Goal: Task Accomplishment & Management: Use online tool/utility

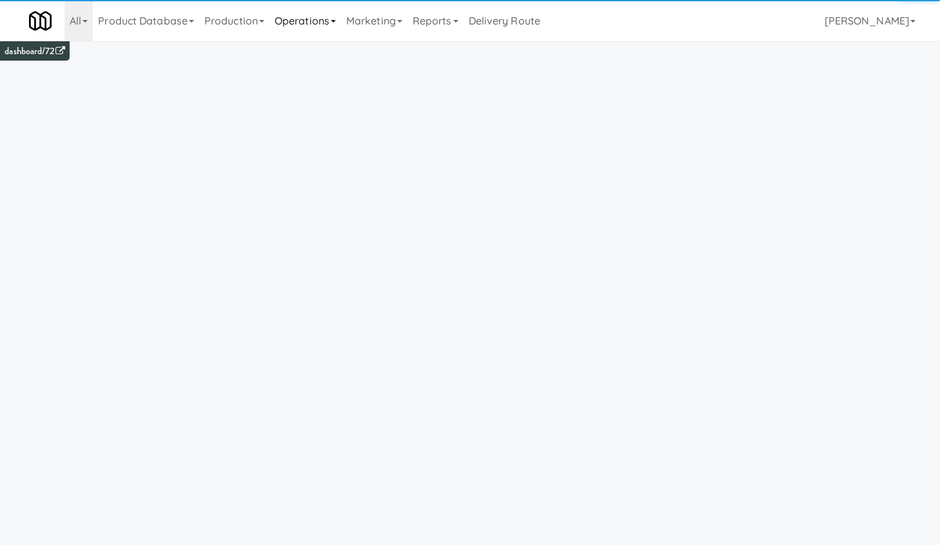
click at [313, 23] on link "Operations" at bounding box center [306, 20] width 72 height 41
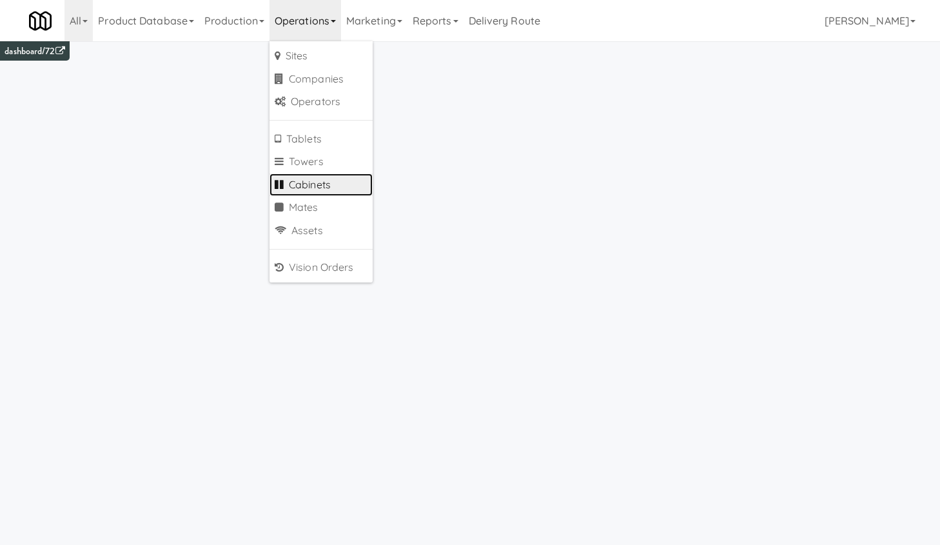
click at [341, 182] on link "Cabinets" at bounding box center [321, 184] width 103 height 23
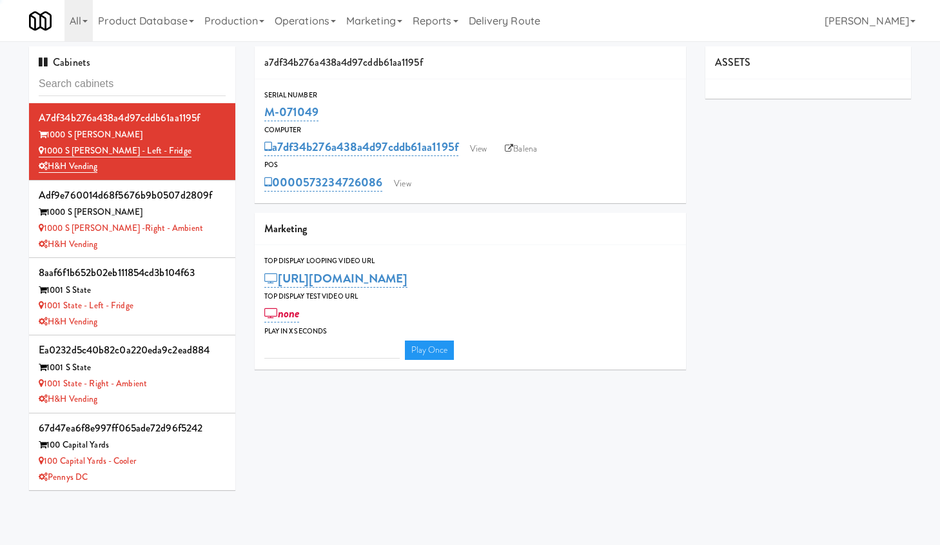
type input "3"
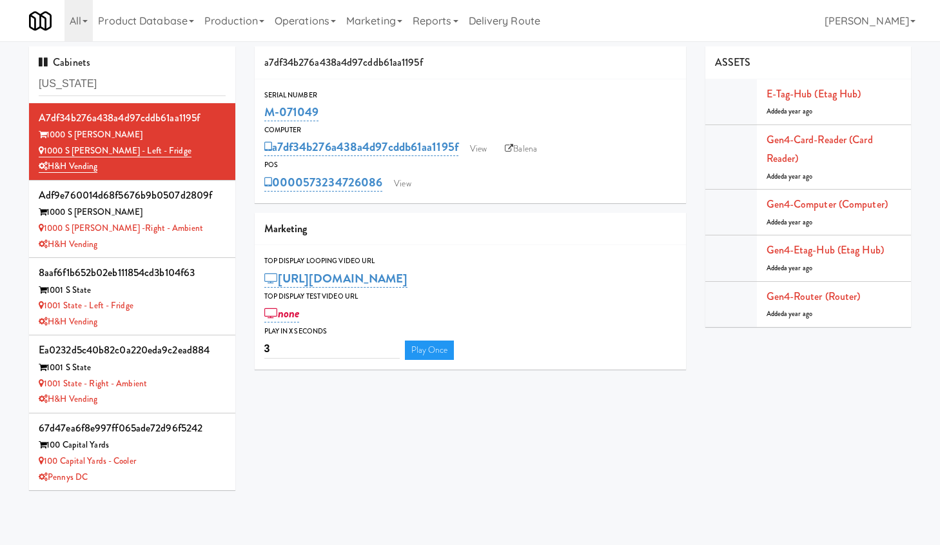
type input "[US_STATE]"
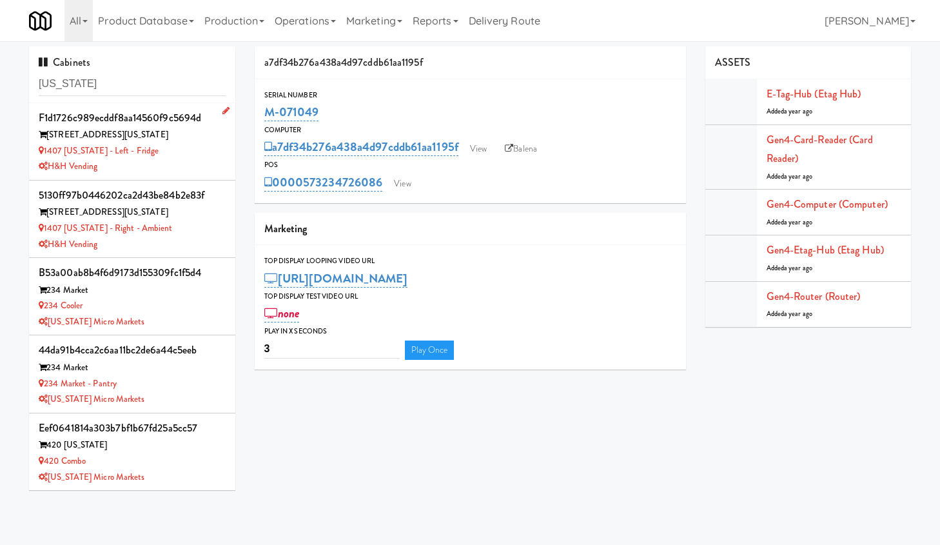
click at [187, 150] on div "1407 [US_STATE] - Left - Fridge" at bounding box center [132, 151] width 187 height 16
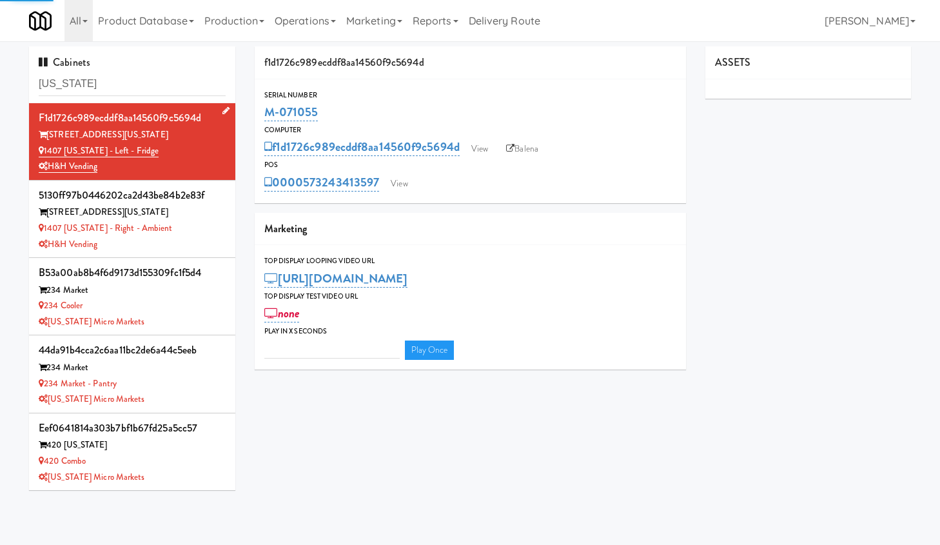
type input "3"
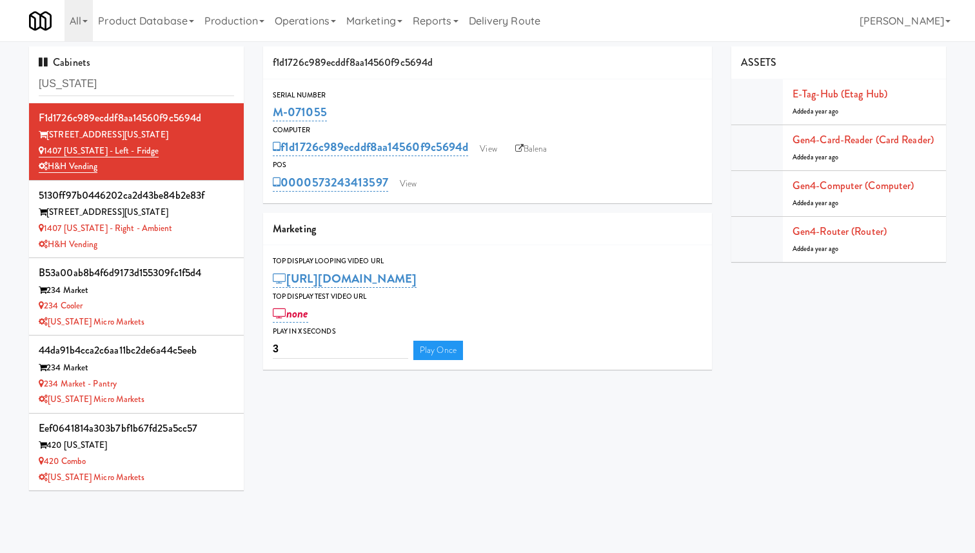
click at [405, 173] on div "0000573243413597 View" at bounding box center [488, 183] width 430 height 22
click at [410, 182] on link "View" at bounding box center [408, 183] width 30 height 19
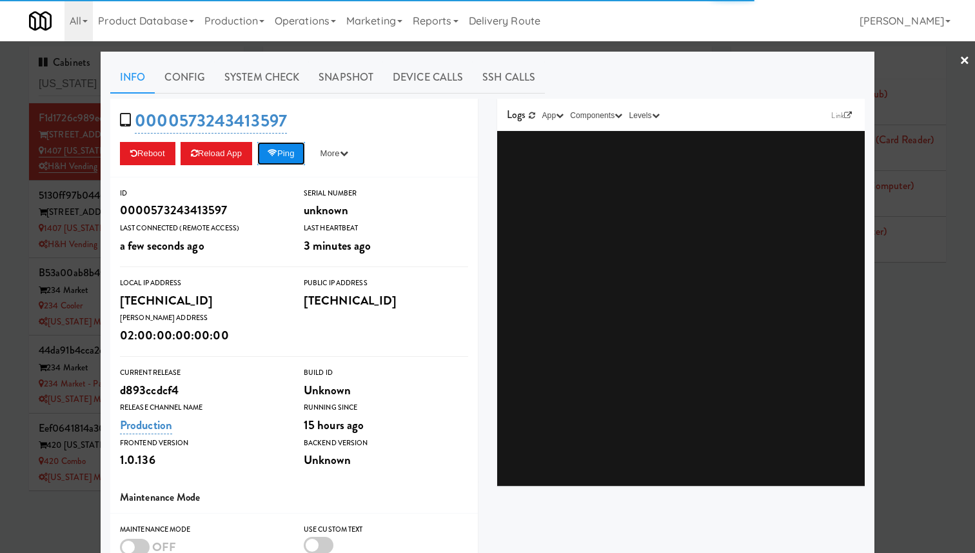
click at [293, 150] on button "Ping" at bounding box center [281, 153] width 48 height 23
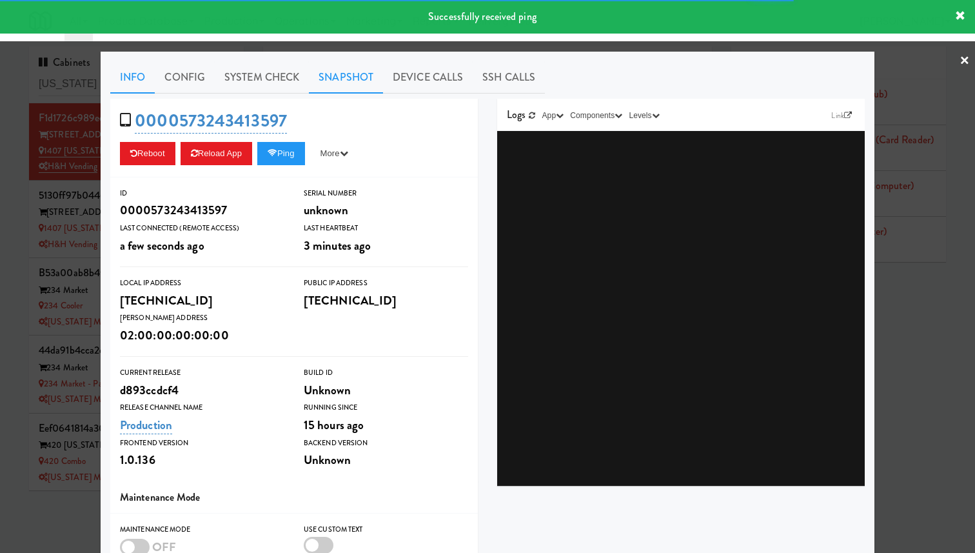
click at [366, 84] on link "Snapshot" at bounding box center [346, 77] width 74 height 32
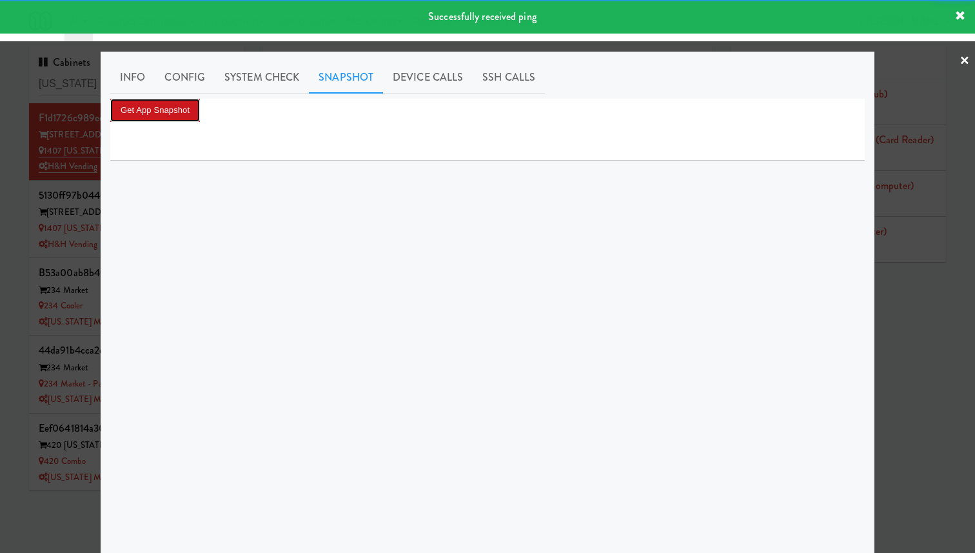
click at [173, 108] on button "Get App Snapshot" at bounding box center [155, 110] width 90 height 23
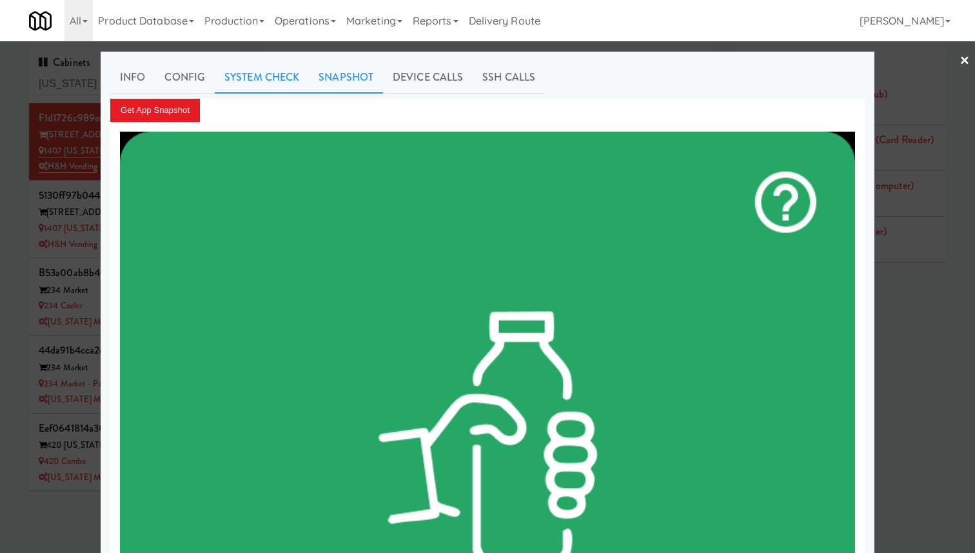
click at [281, 77] on link "System Check" at bounding box center [262, 77] width 94 height 32
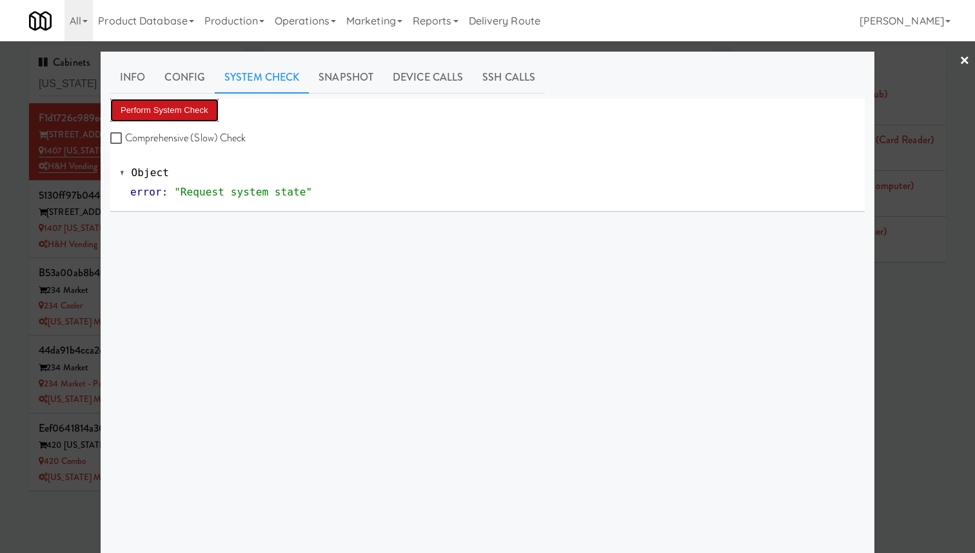
click at [201, 110] on button "Perform System Check" at bounding box center [164, 110] width 108 height 23
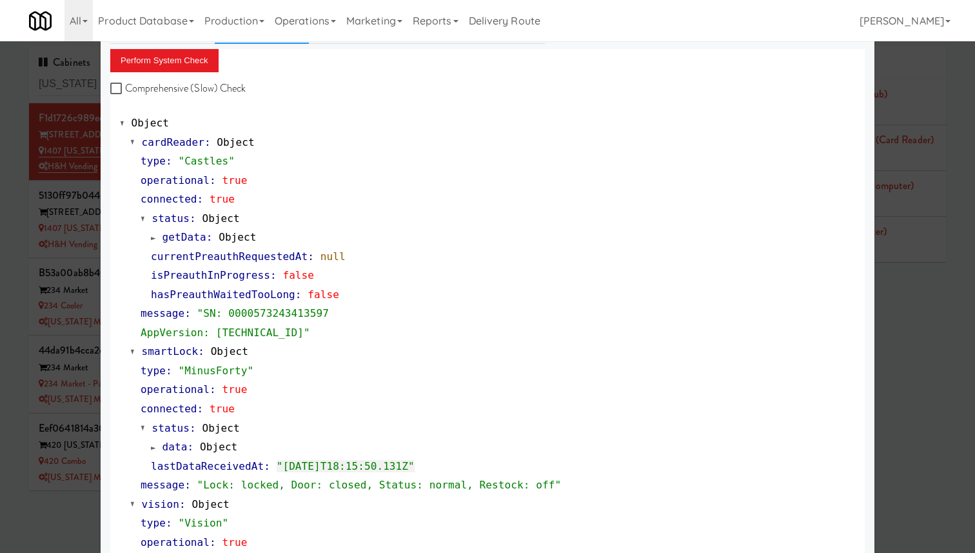
scroll to position [54, 0]
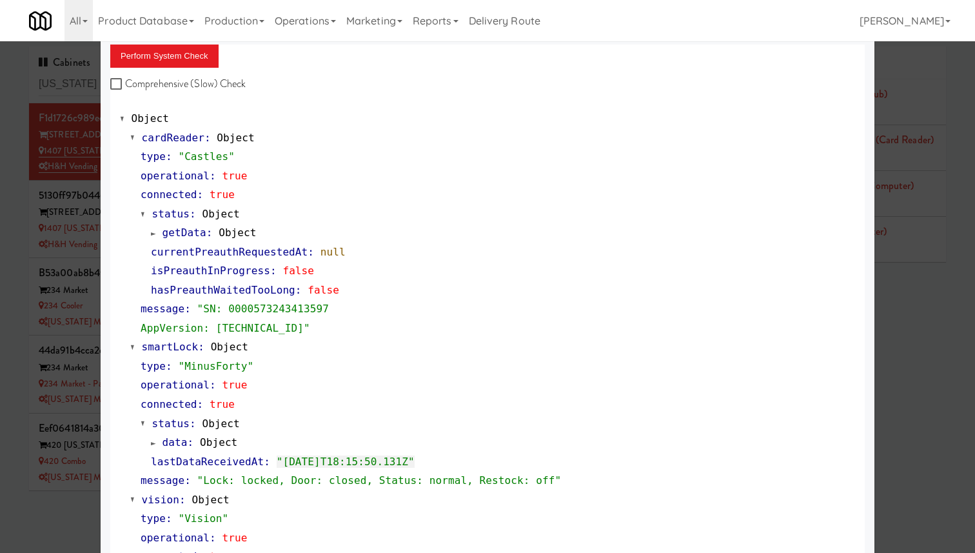
click at [199, 228] on span "getData" at bounding box center [185, 232] width 44 height 12
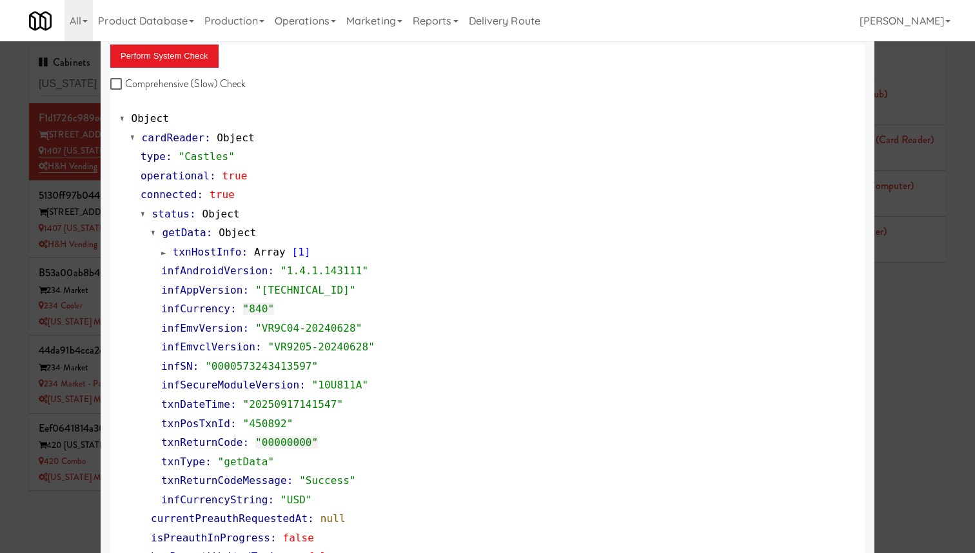
click at [199, 228] on span "getData" at bounding box center [185, 232] width 44 height 12
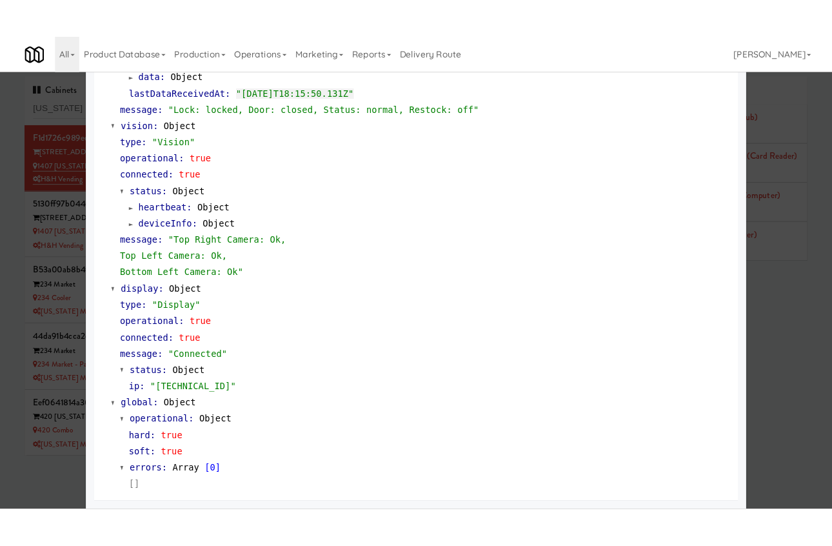
scroll to position [0, 0]
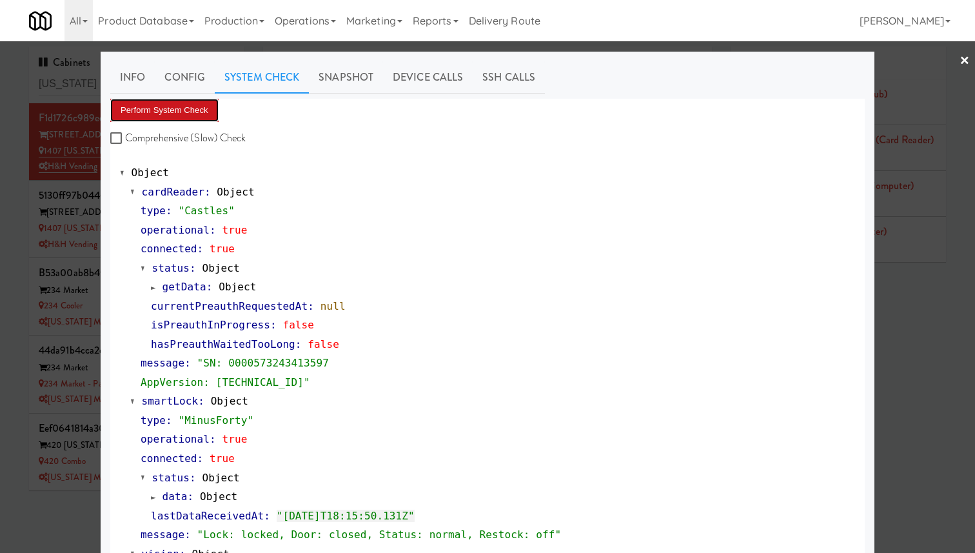
click at [186, 109] on button "Perform System Check" at bounding box center [164, 110] width 108 height 23
click at [637, 68] on ul "Info Config System Check Snapshot Device Calls SSH Calls" at bounding box center [487, 77] width 755 height 32
click at [620, 73] on ul "Info Config System Check Snapshot Device Calls SSH Calls" at bounding box center [487, 77] width 755 height 32
click at [678, 72] on ul "Info Config System Check Snapshot Device Calls SSH Calls" at bounding box center [487, 77] width 755 height 32
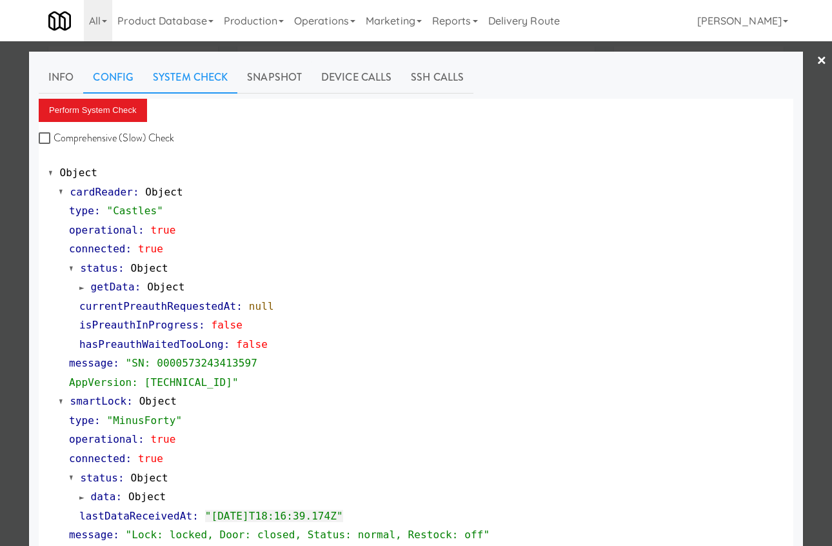
click at [119, 88] on link "Config" at bounding box center [113, 77] width 60 height 32
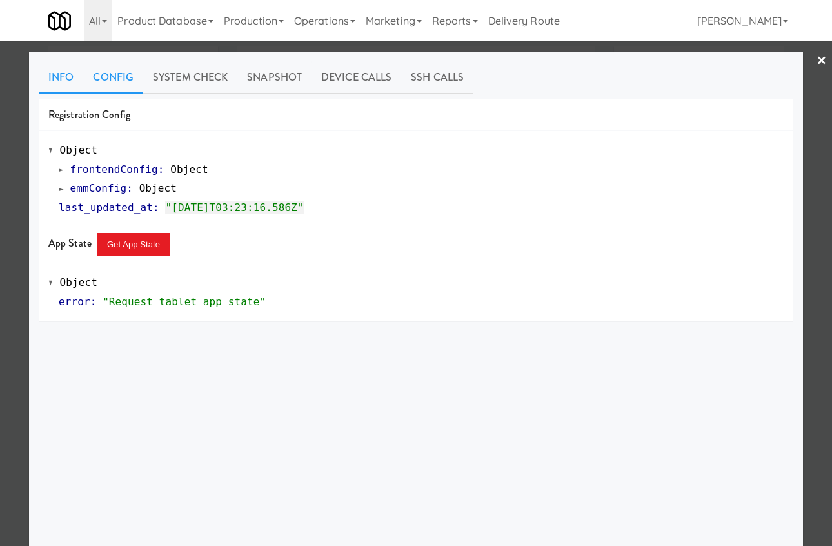
click at [61, 74] on link "Info" at bounding box center [61, 77] width 44 height 32
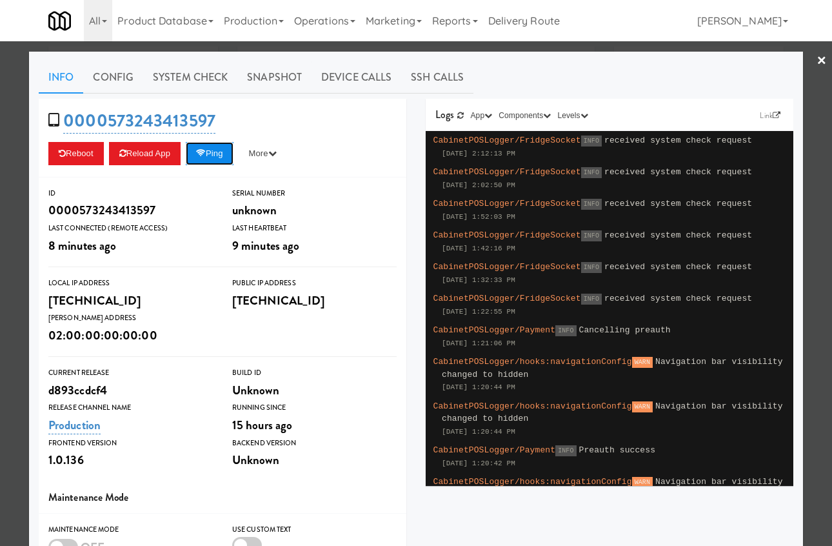
click at [219, 157] on button "Ping" at bounding box center [210, 153] width 48 height 23
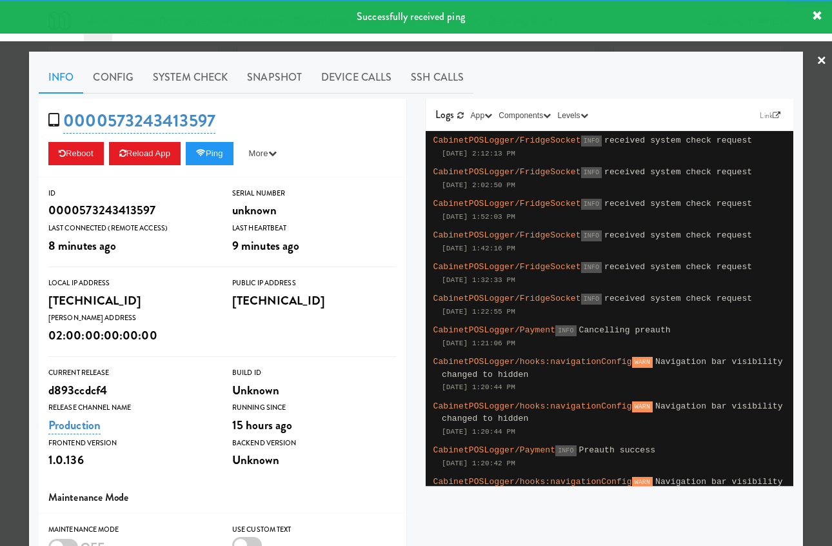
click at [17, 166] on div at bounding box center [416, 273] width 832 height 546
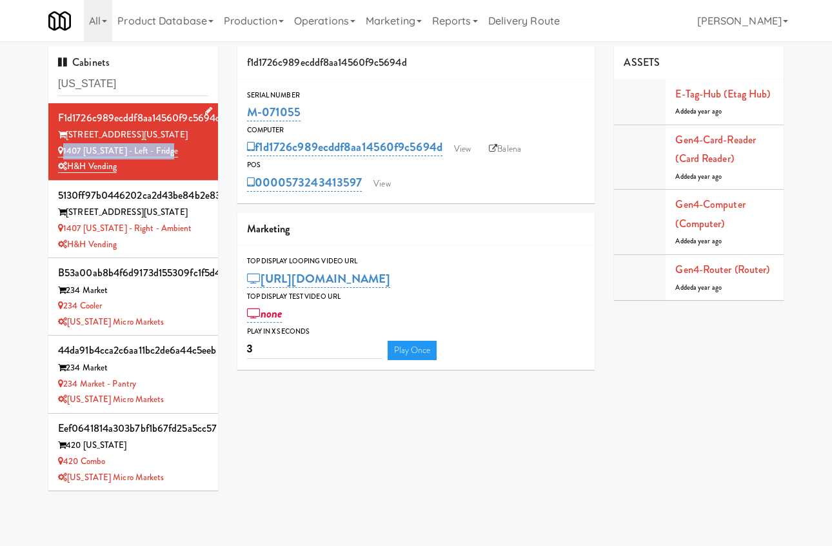
drag, startPoint x: 178, startPoint y: 155, endPoint x: 61, endPoint y: 154, distance: 117.4
click at [61, 154] on div "1407 [US_STATE] - Left - Fridge" at bounding box center [133, 151] width 150 height 16
copy link "1407 [US_STATE] - Left - Fridge"
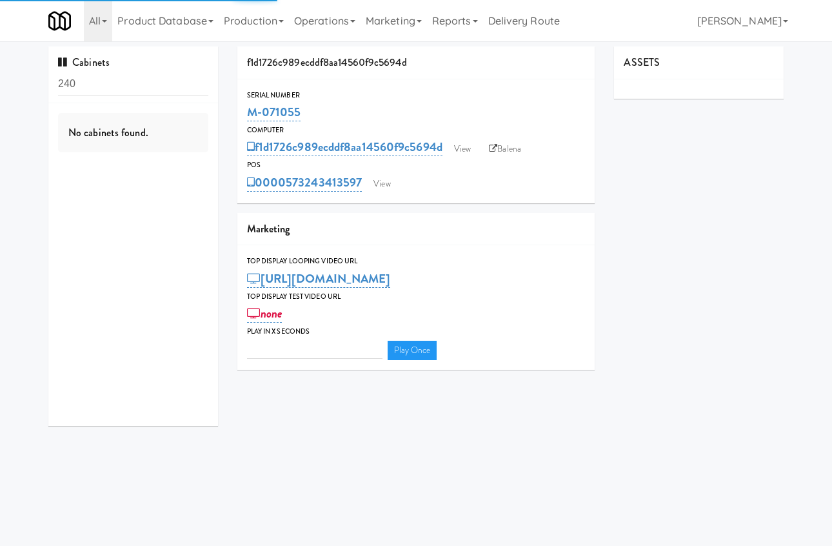
type input "3"
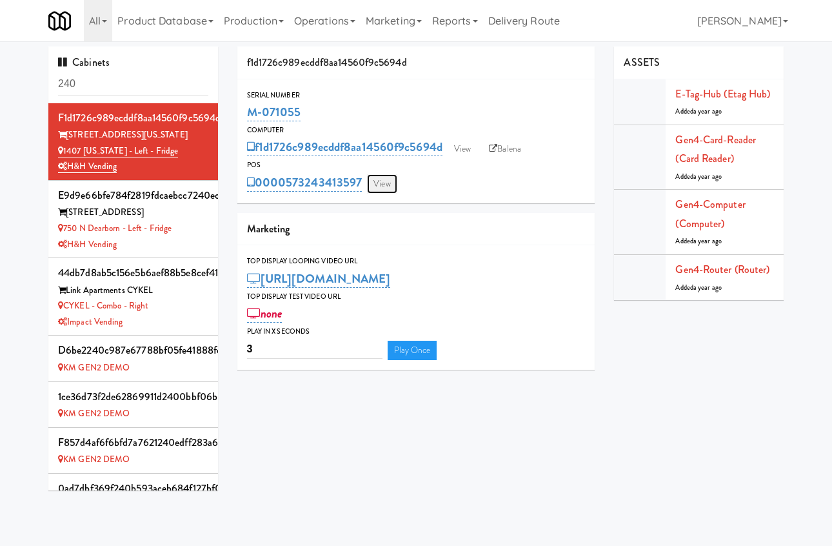
click at [392, 183] on link "View" at bounding box center [382, 183] width 30 height 19
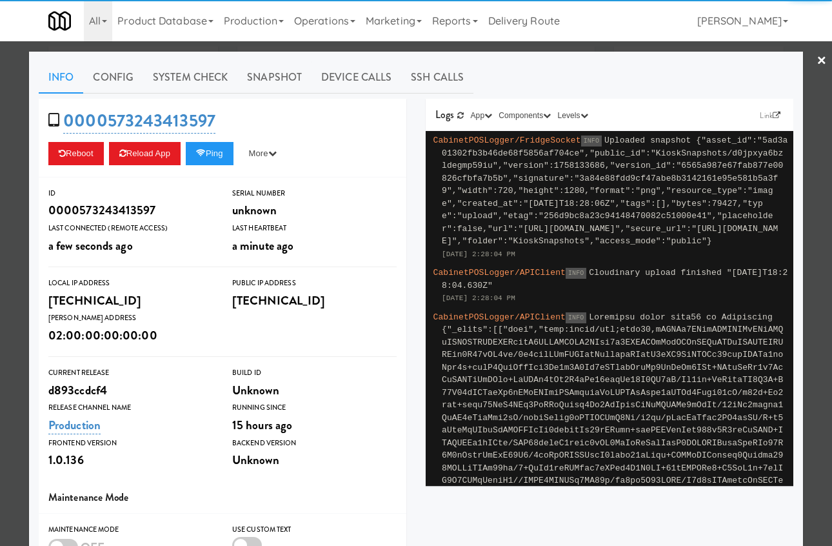
scroll to position [157, 0]
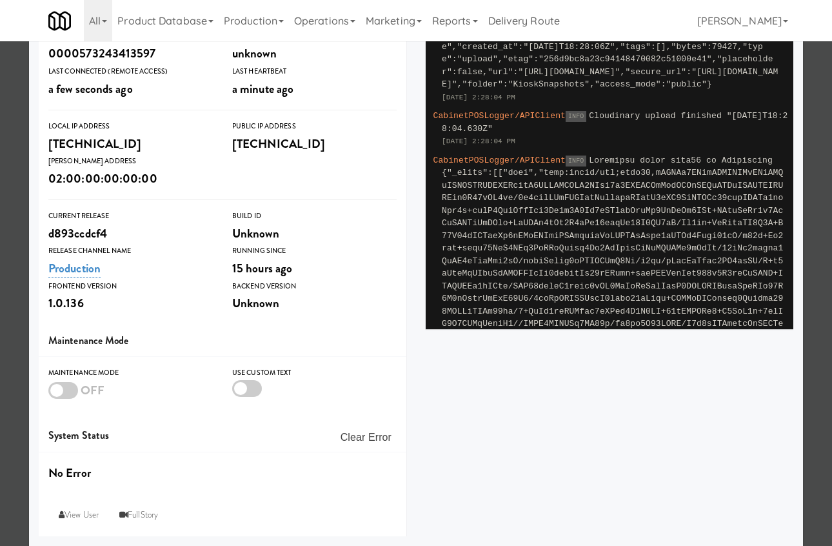
click at [63, 387] on div at bounding box center [63, 390] width 30 height 17
click at [0, 0] on input "checkbox" at bounding box center [0, 0] width 0 height 0
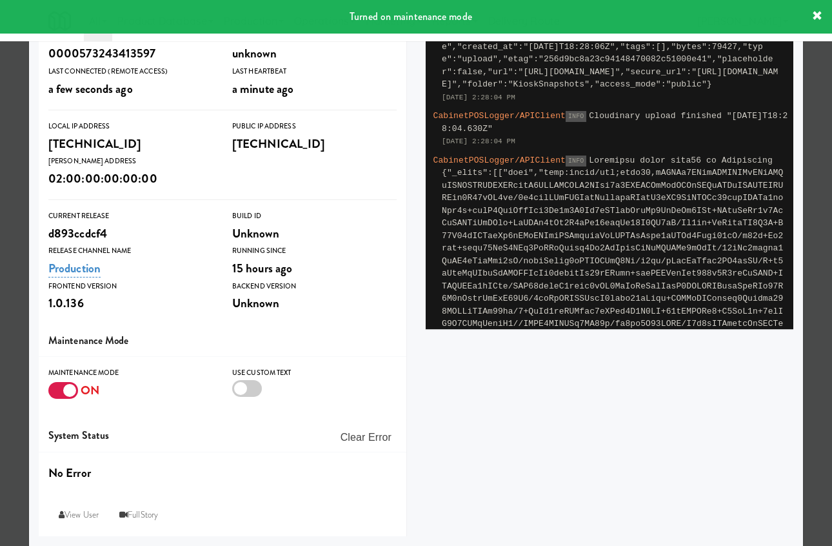
scroll to position [0, 0]
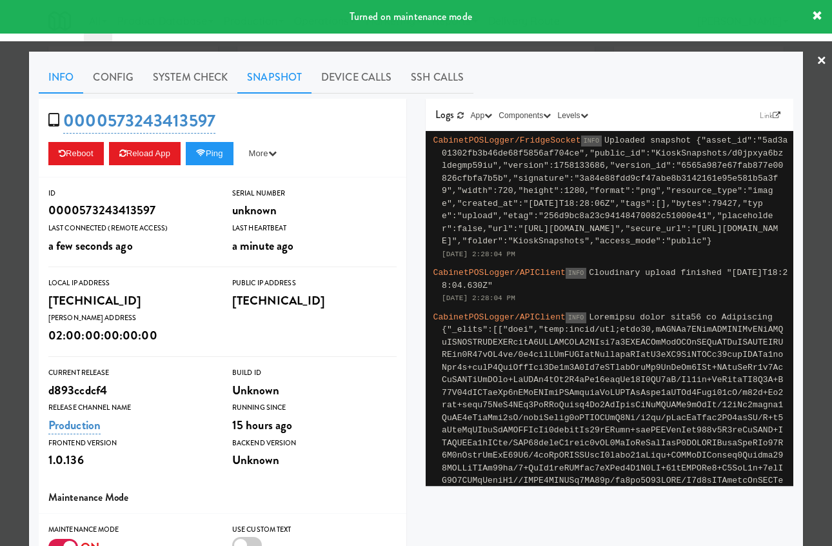
click at [284, 70] on link "Snapshot" at bounding box center [274, 77] width 74 height 32
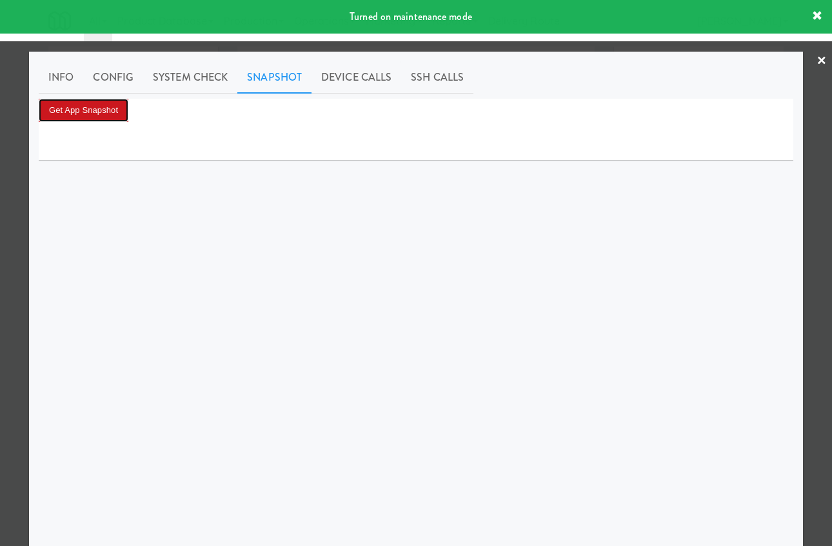
click at [117, 111] on button "Get App Snapshot" at bounding box center [84, 110] width 90 height 23
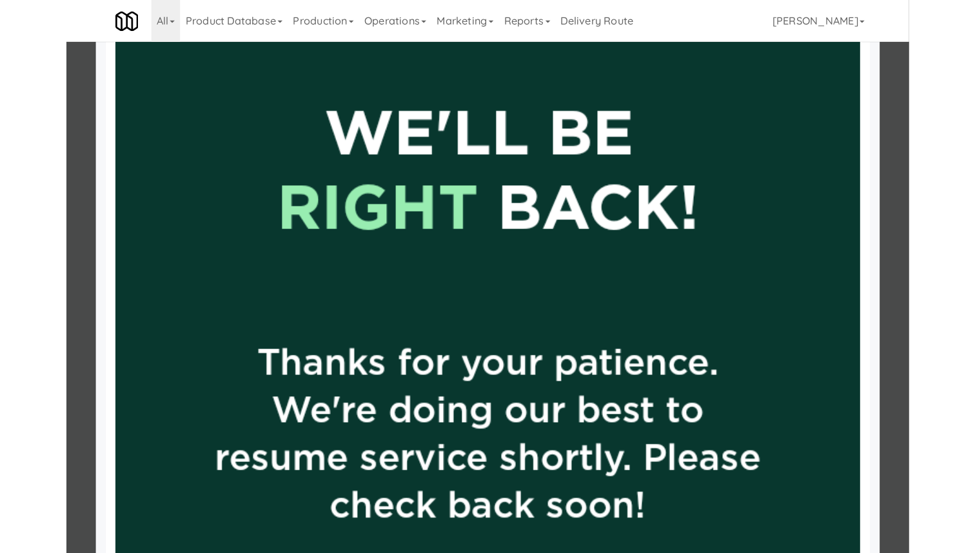
scroll to position [646, 0]
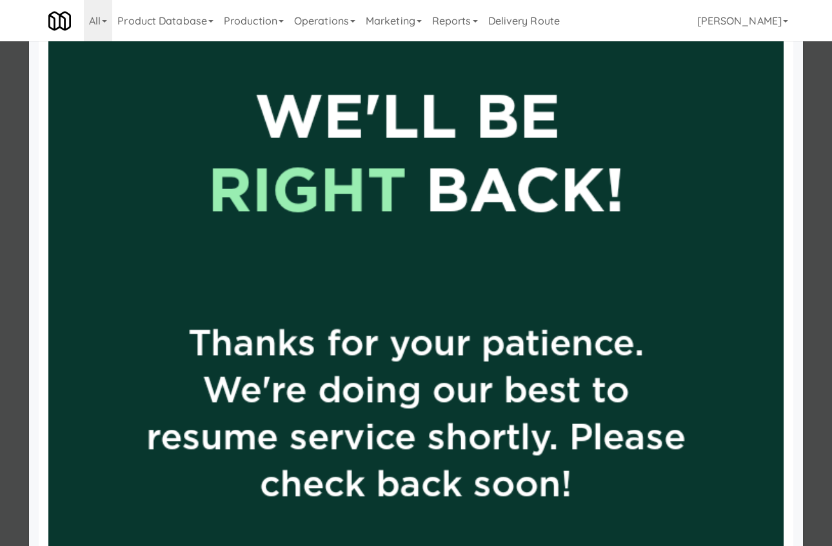
click at [16, 163] on div at bounding box center [416, 273] width 832 height 546
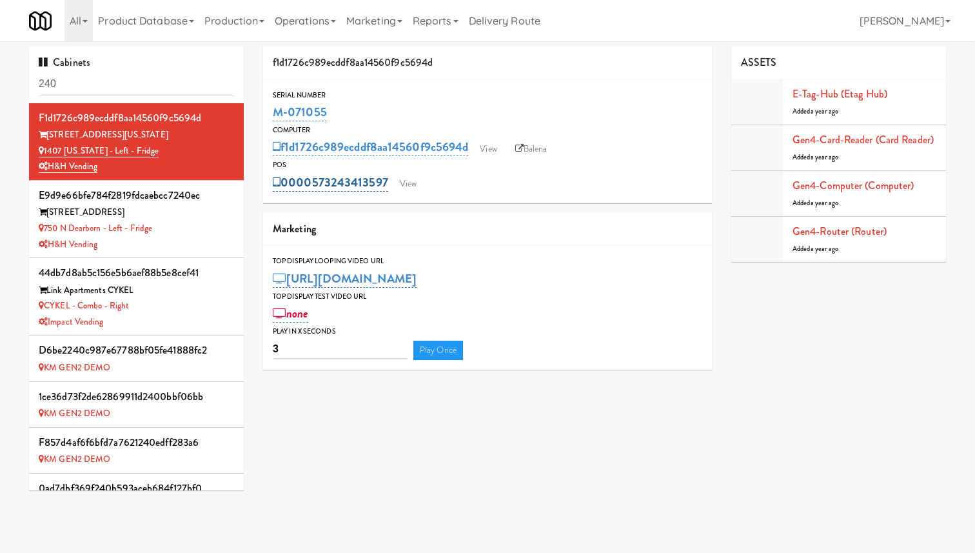
drag, startPoint x: 391, startPoint y: 182, endPoint x: 313, endPoint y: 180, distance: 78.1
click at [313, 180] on div "0000573243413597 View" at bounding box center [488, 183] width 430 height 22
copy link "573243413597"
